Goal: Check status: Check status

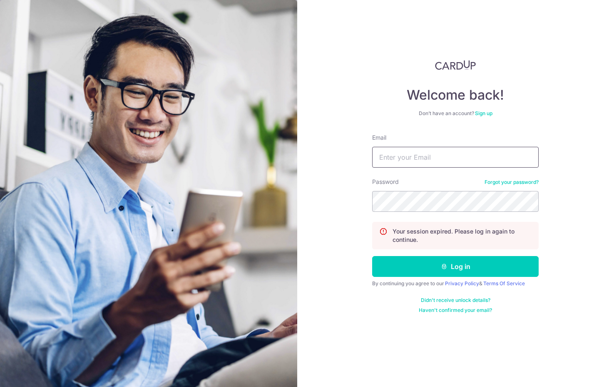
type input "[EMAIL_ADDRESS][DOMAIN_NAME]"
click at [456, 266] on button "Log in" at bounding box center [455, 266] width 167 height 21
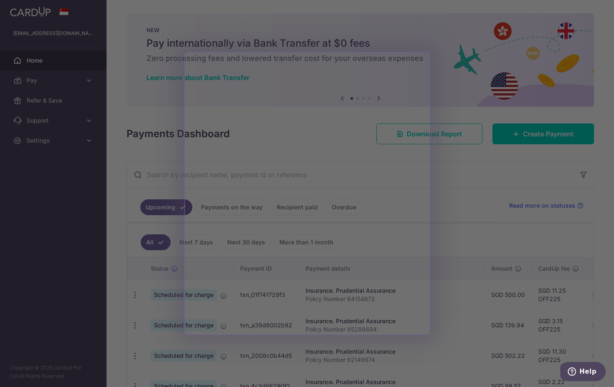
click at [495, 196] on div at bounding box center [310, 195] width 621 height 390
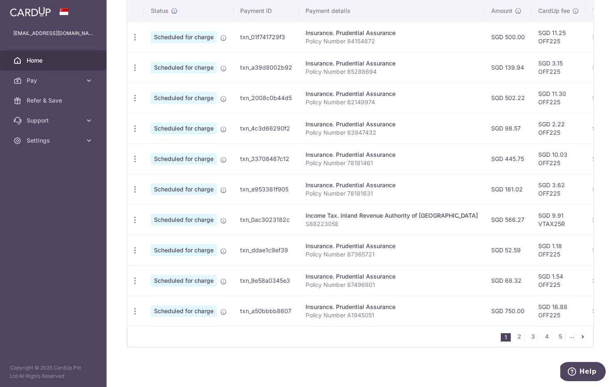
scroll to position [260, 0]
click at [517, 335] on link "2" at bounding box center [519, 336] width 10 height 10
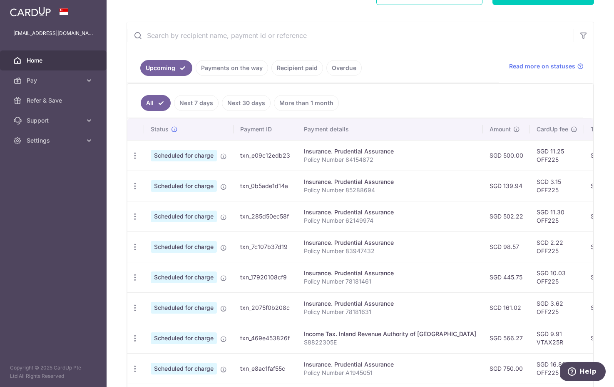
scroll to position [133, 0]
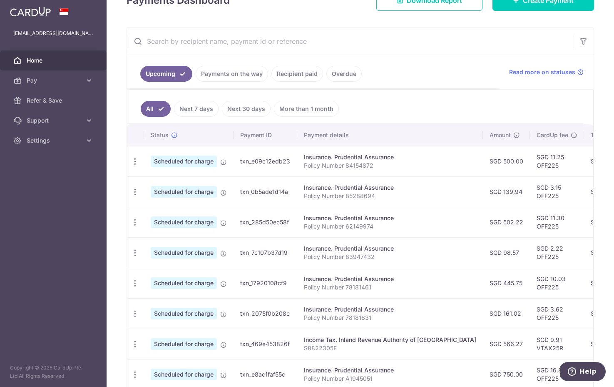
click at [283, 67] on link "Recipient paid" at bounding box center [298, 74] width 52 height 16
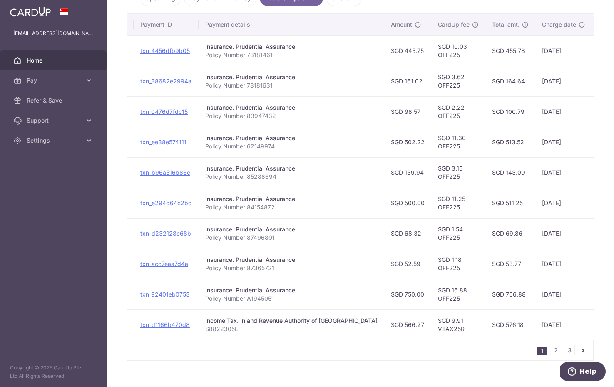
scroll to position [209, 0]
click at [554, 353] on link "2" at bounding box center [556, 349] width 10 height 10
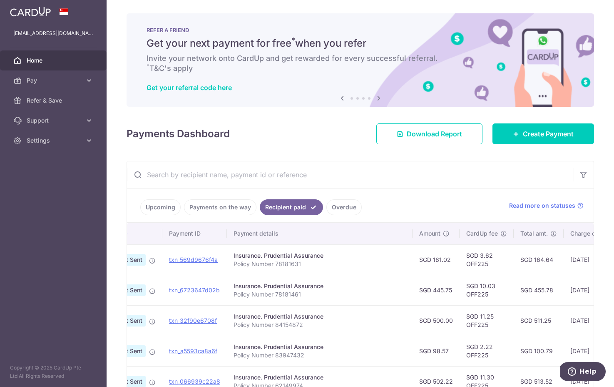
scroll to position [0, 0]
